Goal: Task Accomplishment & Management: Use online tool/utility

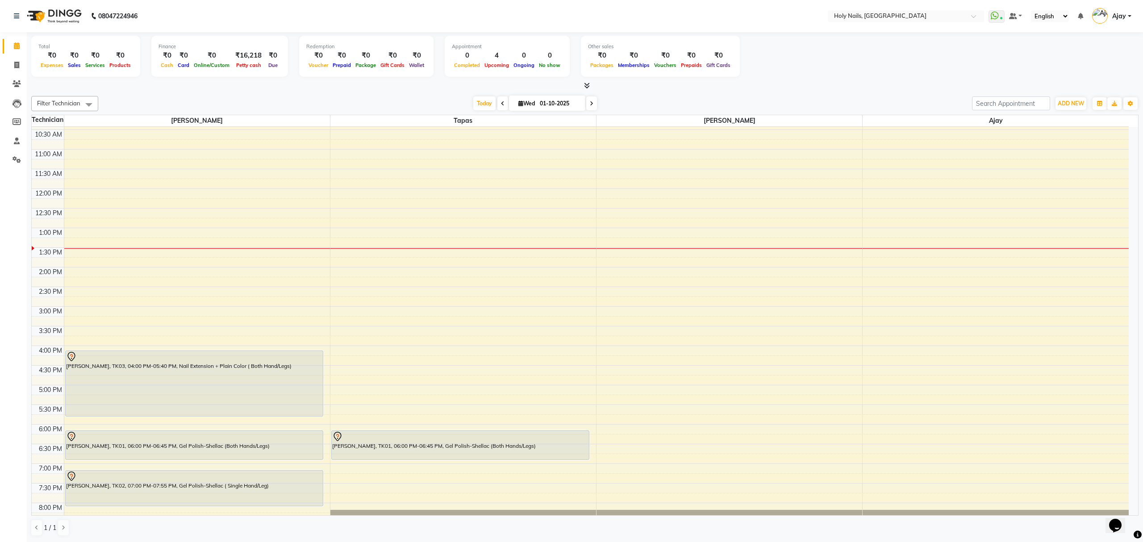
scroll to position [129, 0]
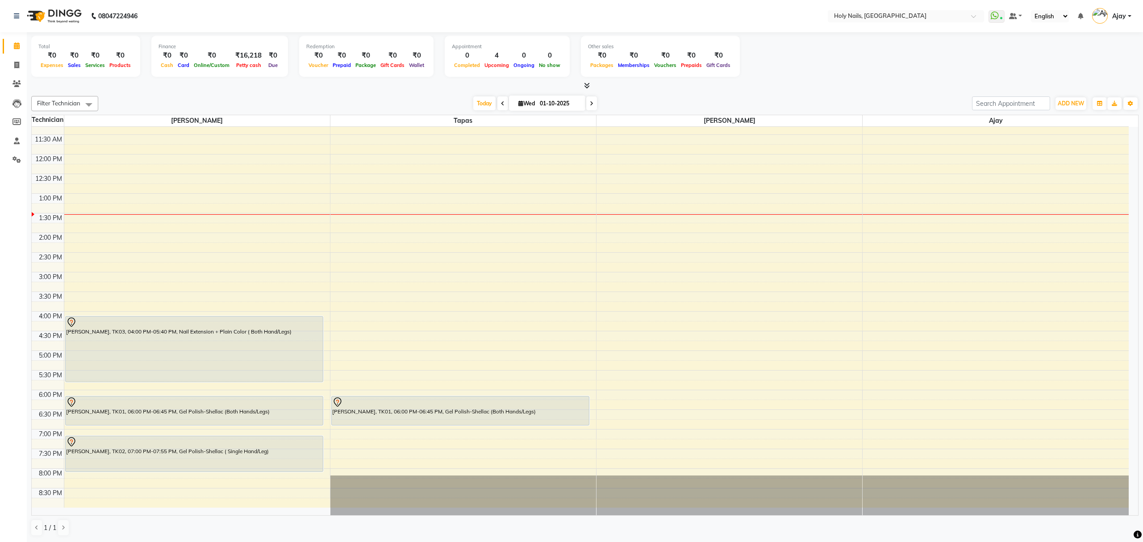
click at [590, 104] on icon at bounding box center [592, 103] width 4 height 5
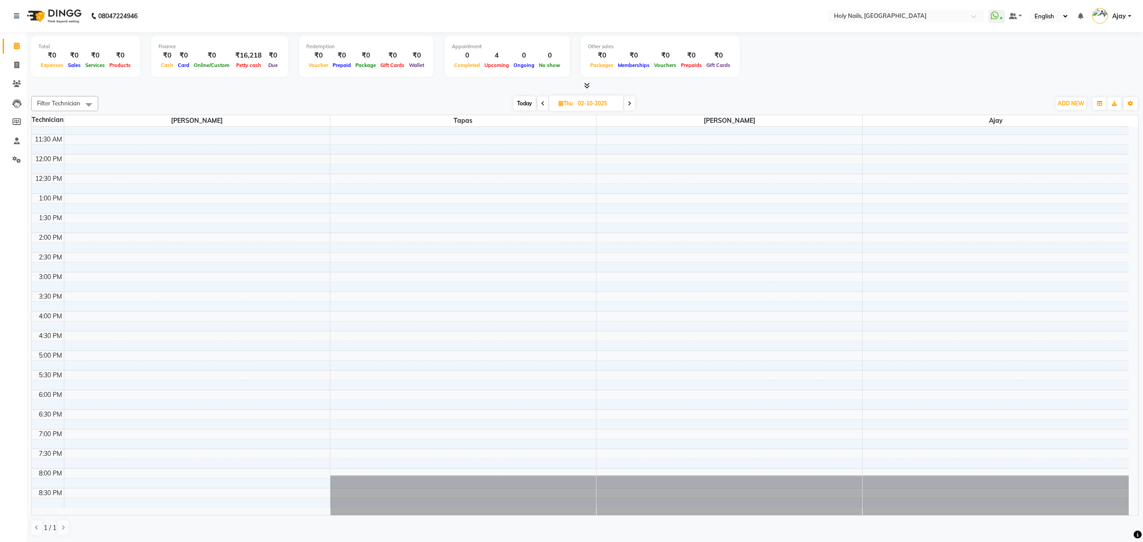
scroll to position [0, 0]
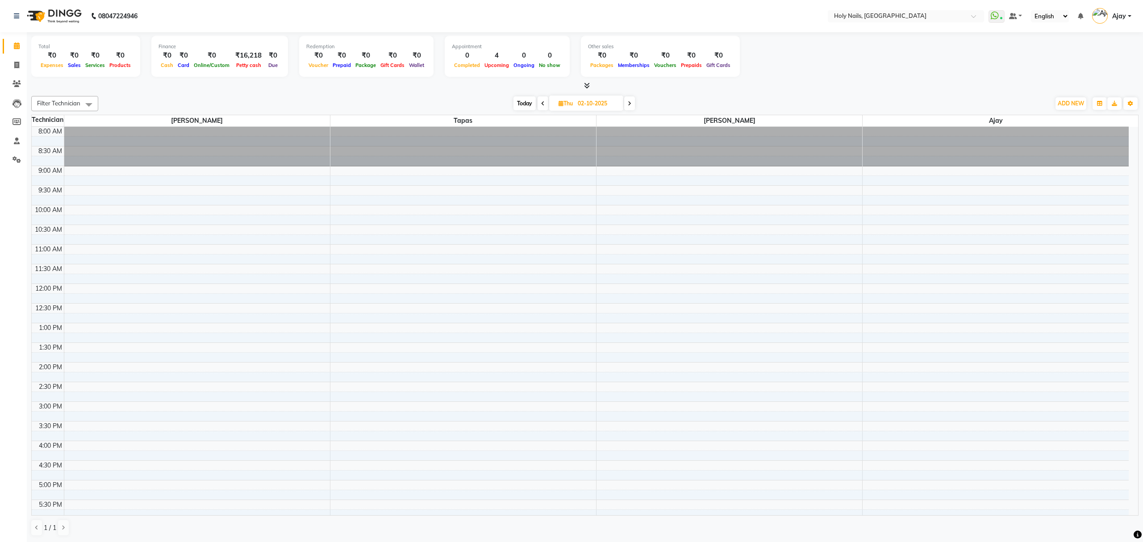
click at [522, 107] on span "Today" at bounding box center [524, 103] width 22 height 14
type input "01-10-2025"
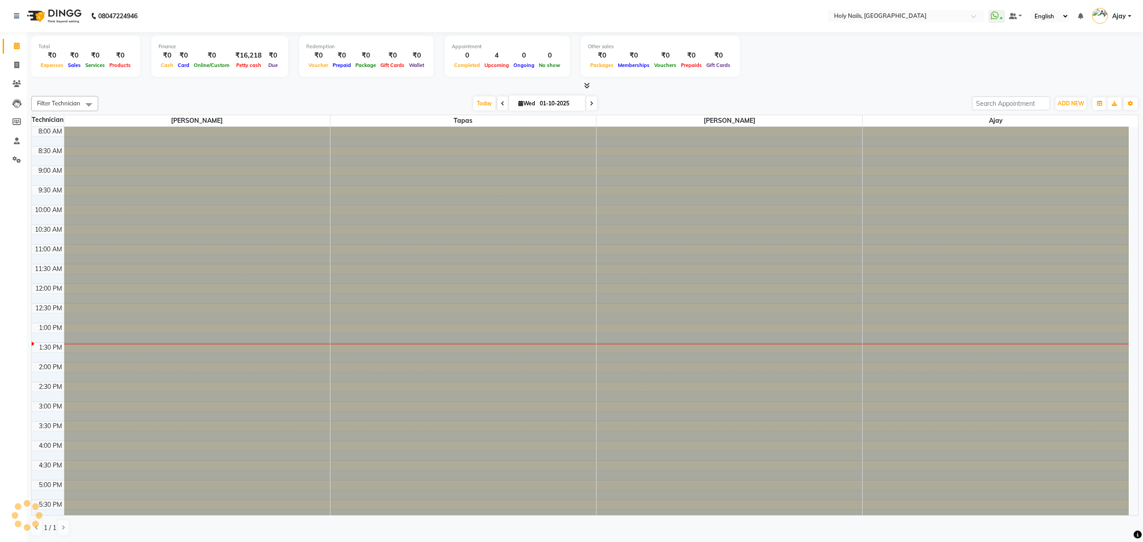
scroll to position [129, 0]
